Goal: Task Accomplishment & Management: Manage account settings

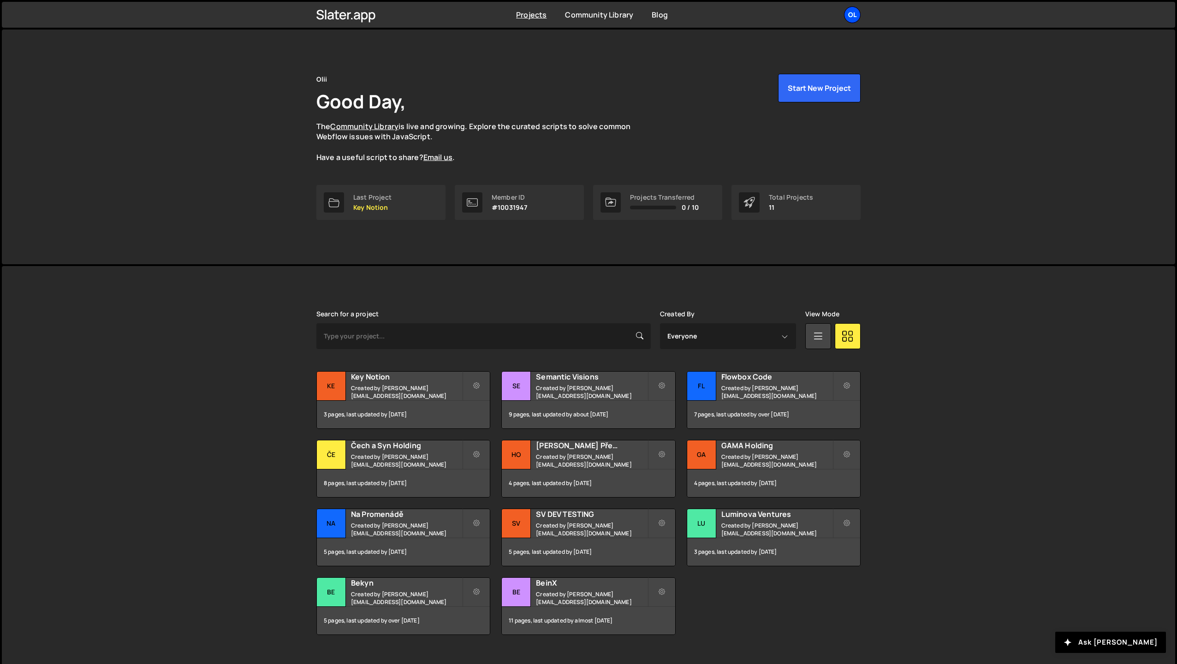
click at [851, 18] on div "Ol" at bounding box center [852, 14] width 17 height 17
click at [775, 90] on link "Account" at bounding box center [803, 86] width 114 height 16
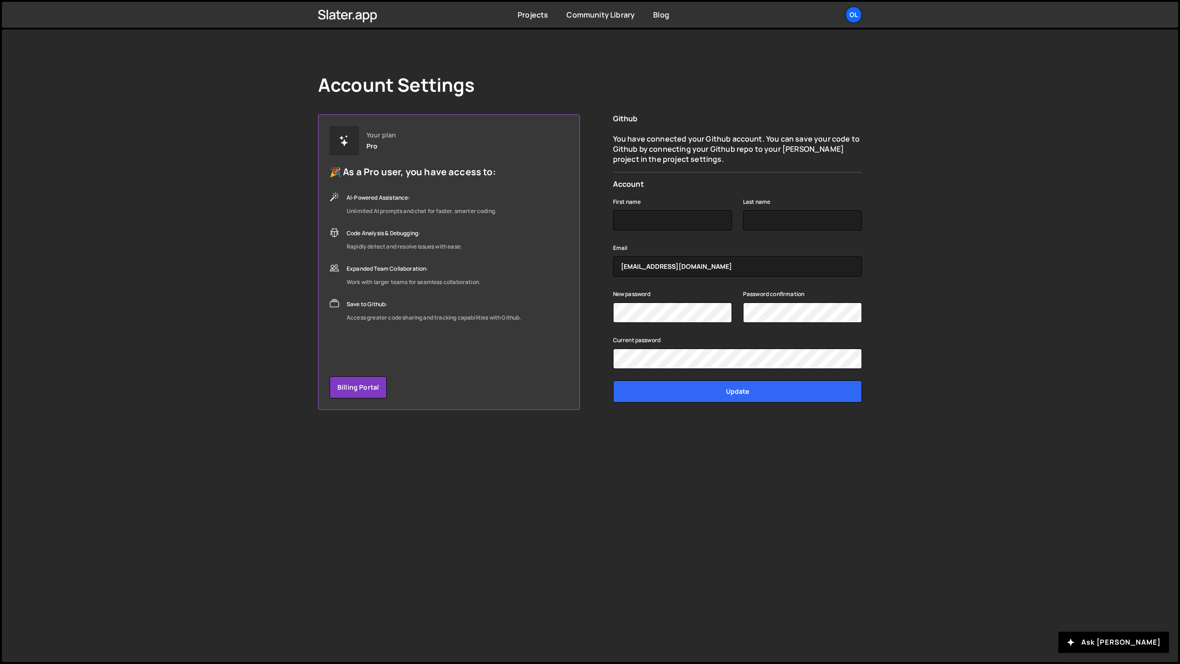
click at [852, 17] on div "Ol" at bounding box center [854, 14] width 17 height 17
click at [789, 99] on link "Billing" at bounding box center [804, 103] width 114 height 16
